Goal: Information Seeking & Learning: Learn about a topic

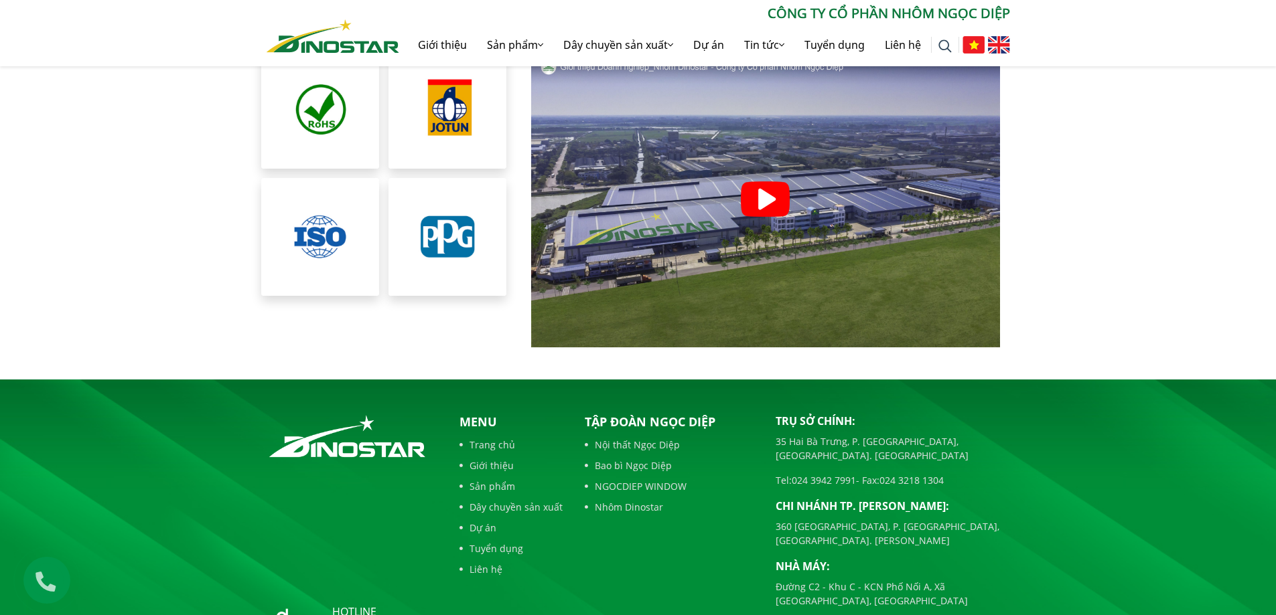
scroll to position [2922, 0]
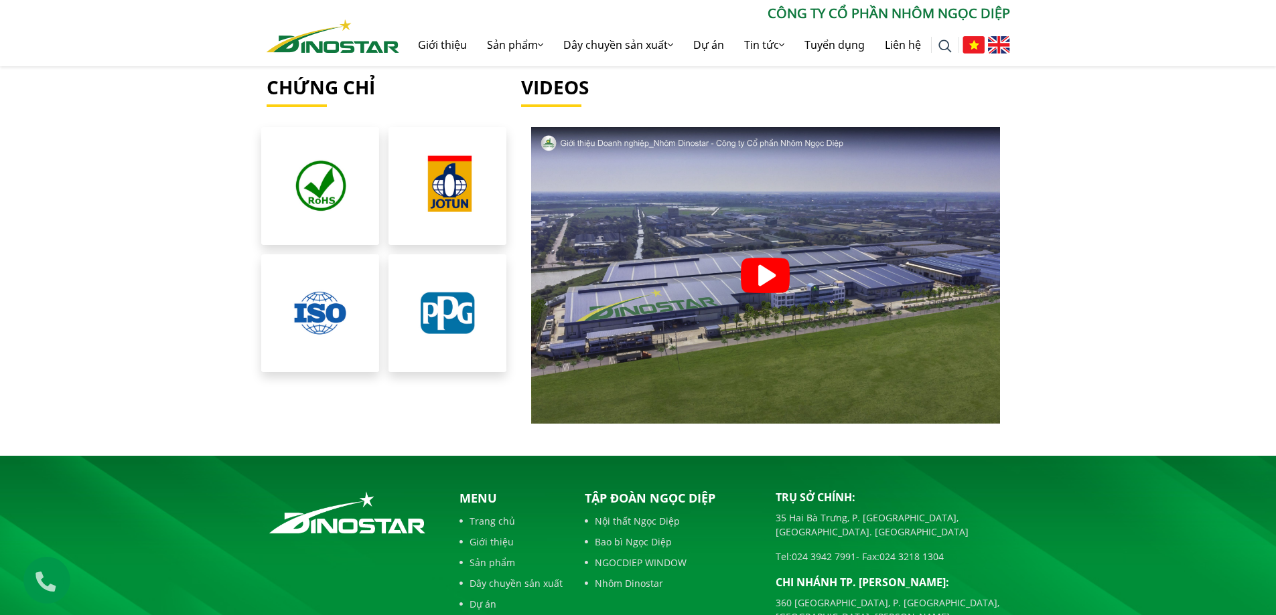
click at [776, 258] on img at bounding box center [765, 275] width 49 height 35
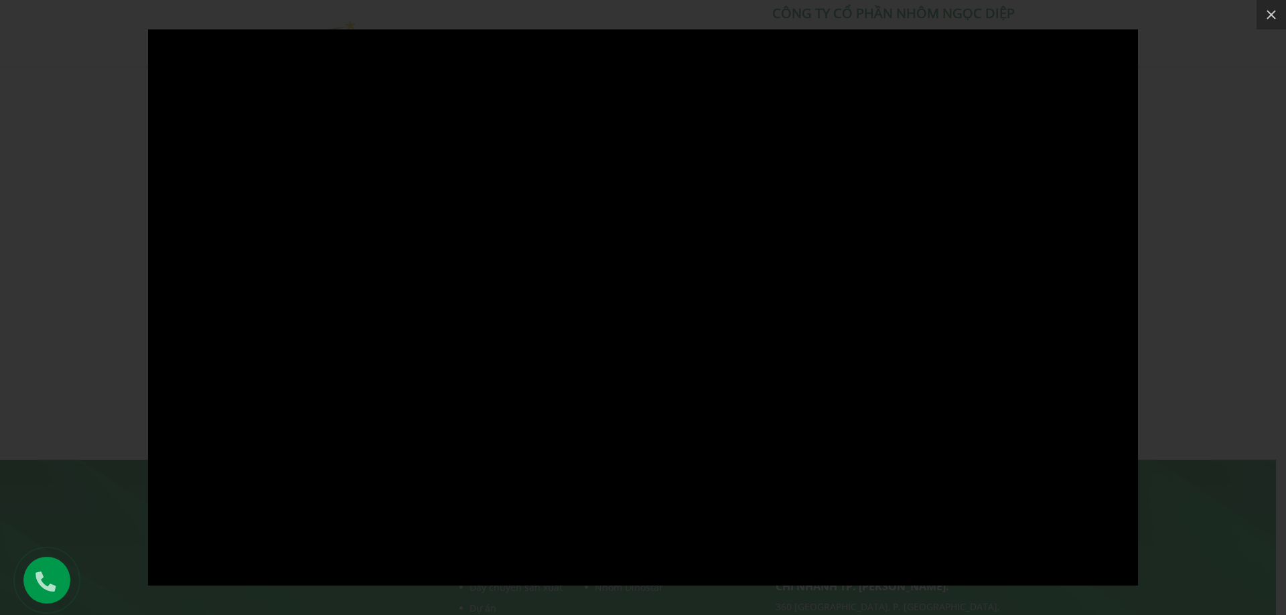
click at [50, 182] on div at bounding box center [643, 307] width 1286 height 615
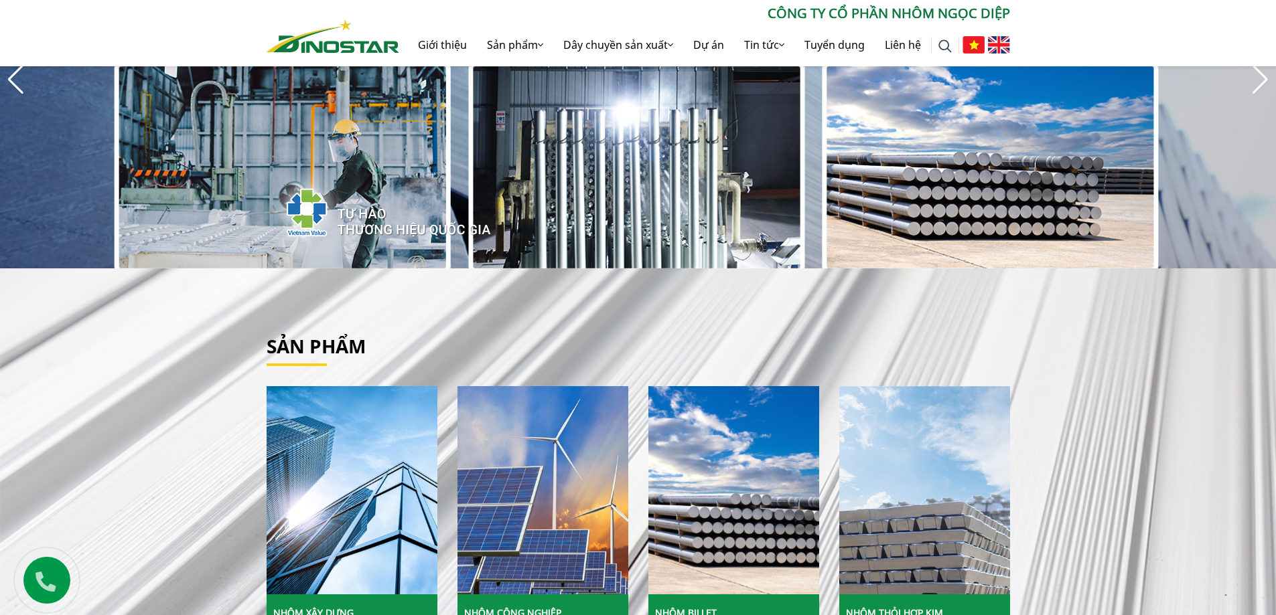
scroll to position [42, 0]
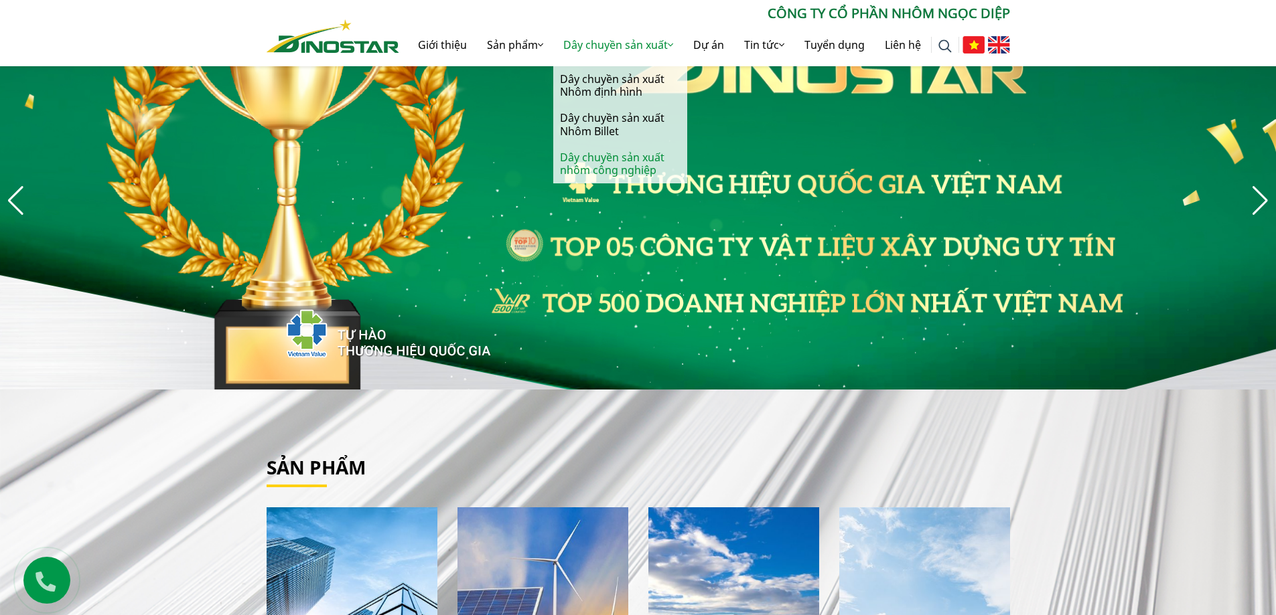
click at [597, 164] on link "Dây chuyền sản xuất nhôm công nghiệp" at bounding box center [620, 164] width 134 height 39
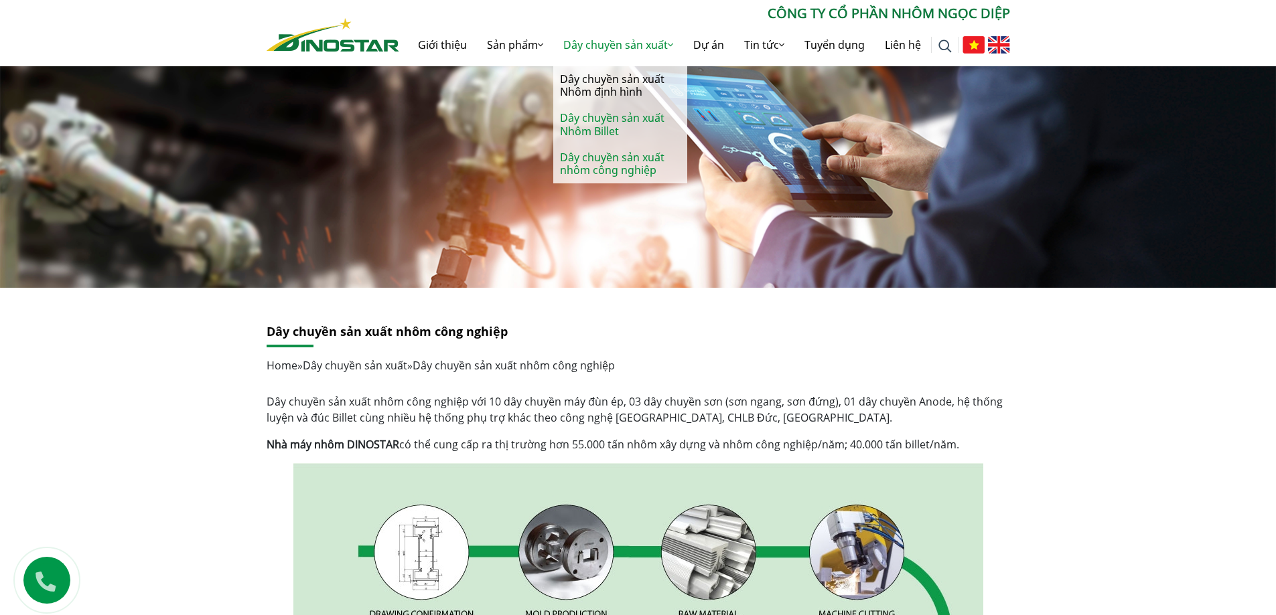
click at [603, 125] on link "Dây chuyền sản xuất Nhôm Billet" at bounding box center [620, 124] width 134 height 39
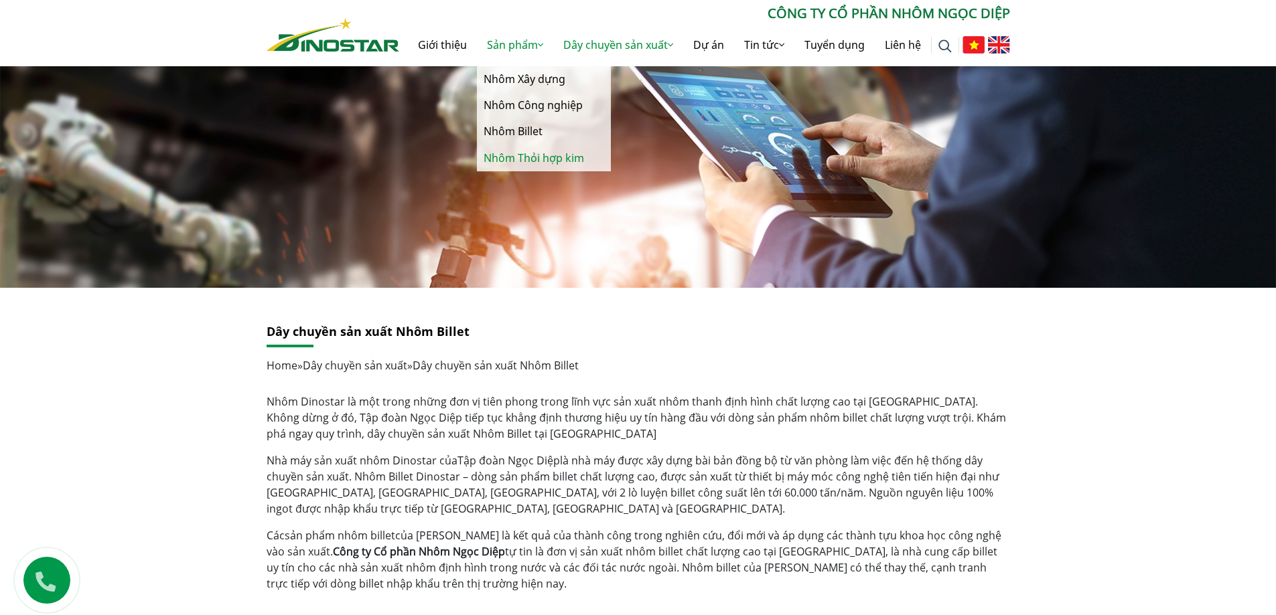
click at [518, 157] on link "Nhôm Thỏi hợp kim" at bounding box center [544, 158] width 134 height 26
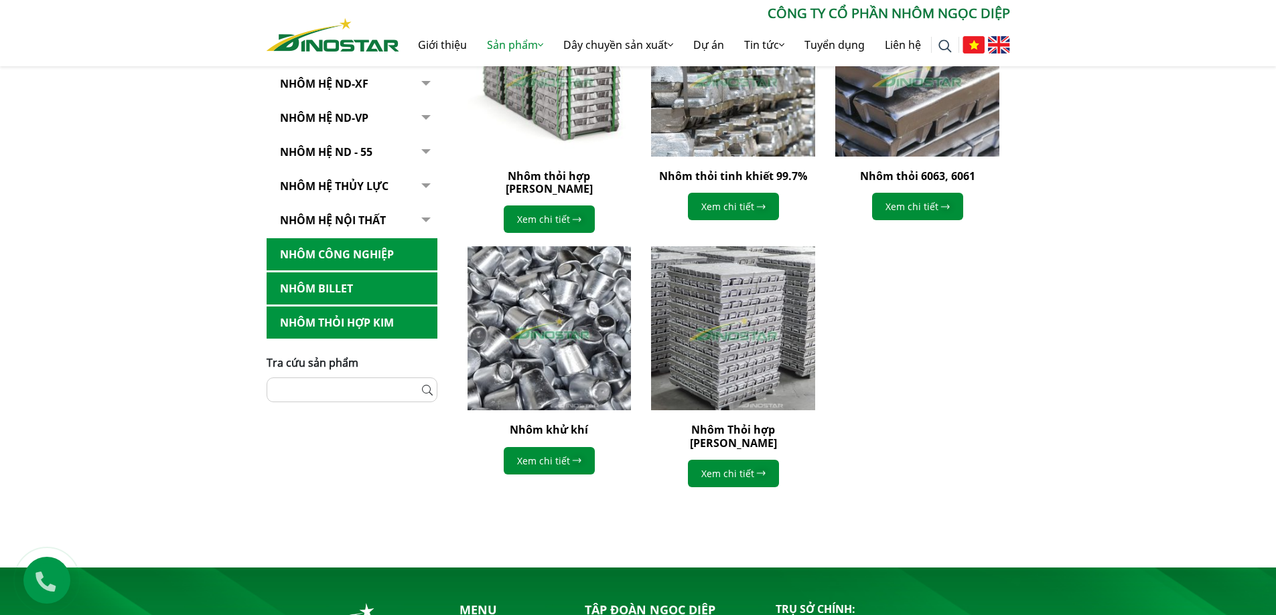
scroll to position [402, 0]
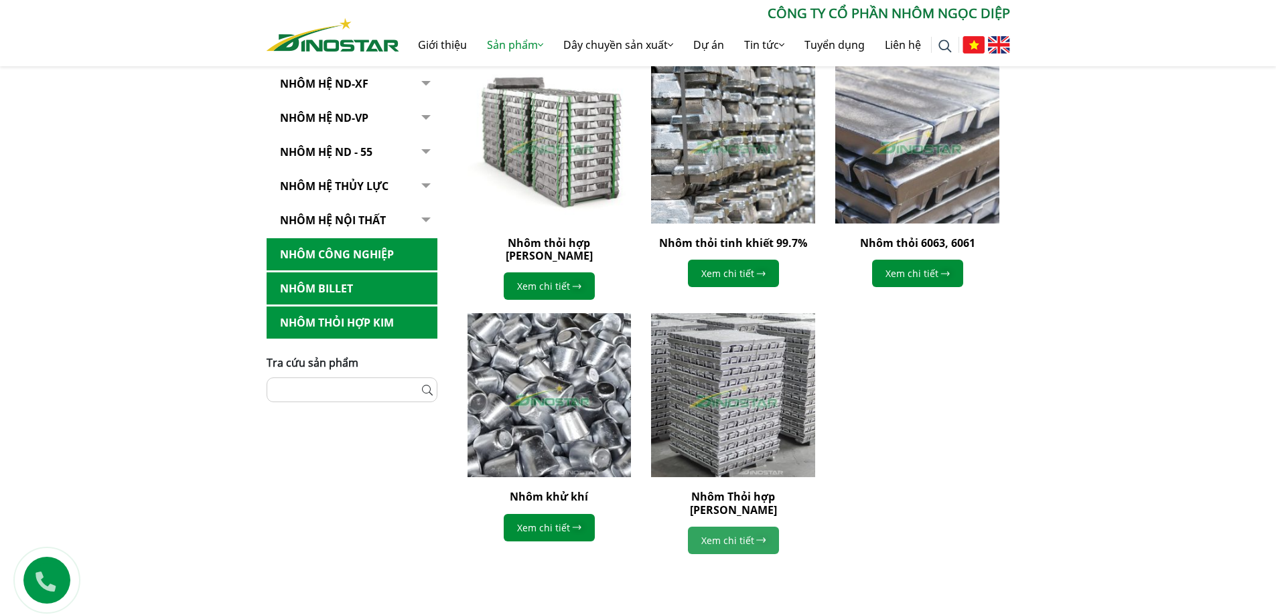
click at [745, 527] on link "Xem chi tiết" at bounding box center [733, 540] width 91 height 27
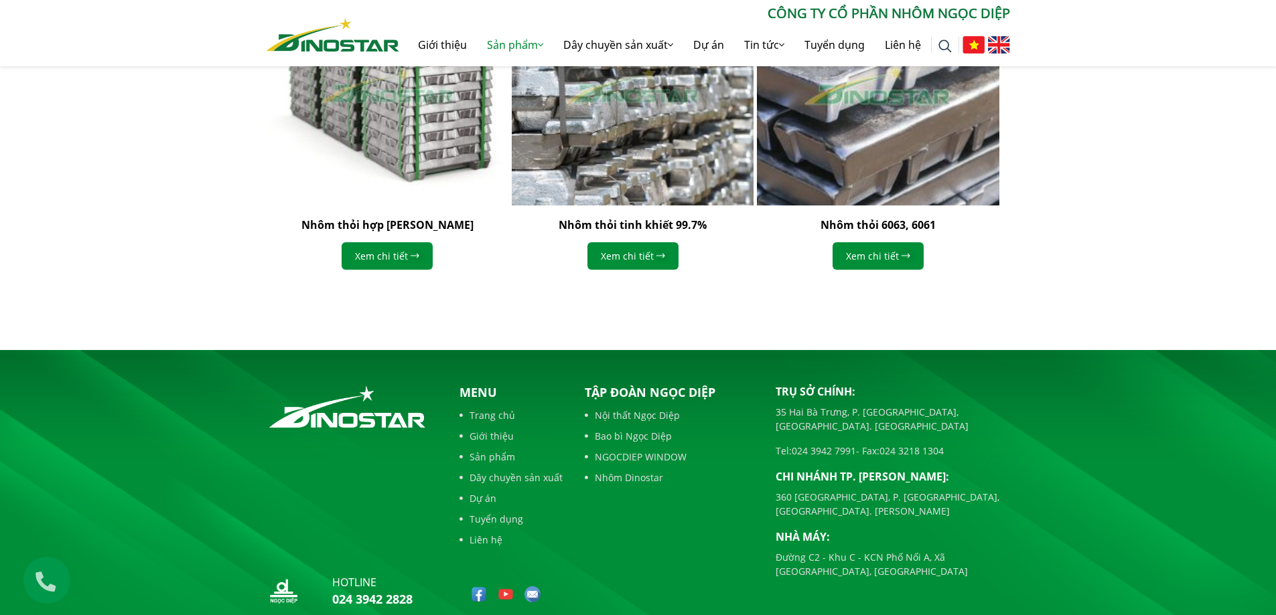
scroll to position [1383, 0]
